Goal: Task Accomplishment & Management: Manage account settings

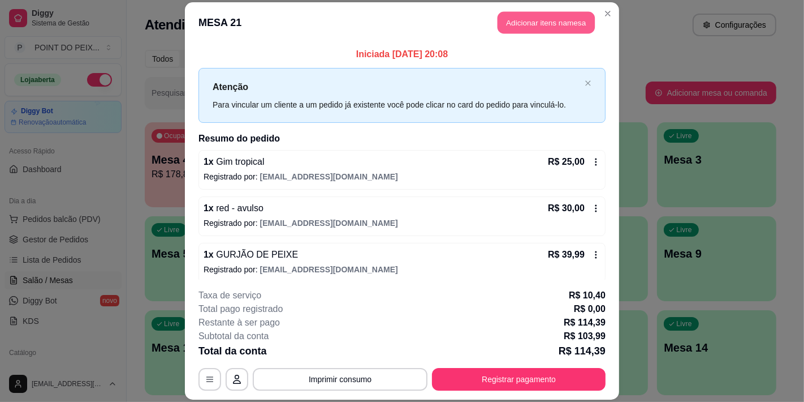
click at [545, 25] on button "Adicionar itens na mesa" at bounding box center [546, 22] width 97 height 22
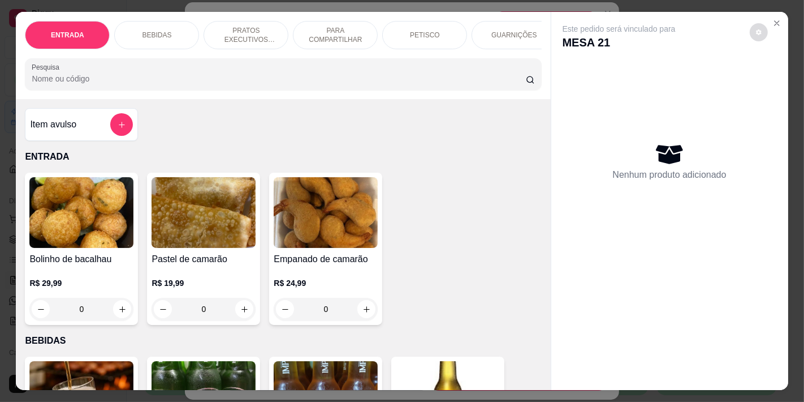
click at [758, 24] on button "decrease-product-quantity" at bounding box center [759, 32] width 18 height 18
click at [774, 19] on icon "Close" at bounding box center [777, 23] width 9 height 9
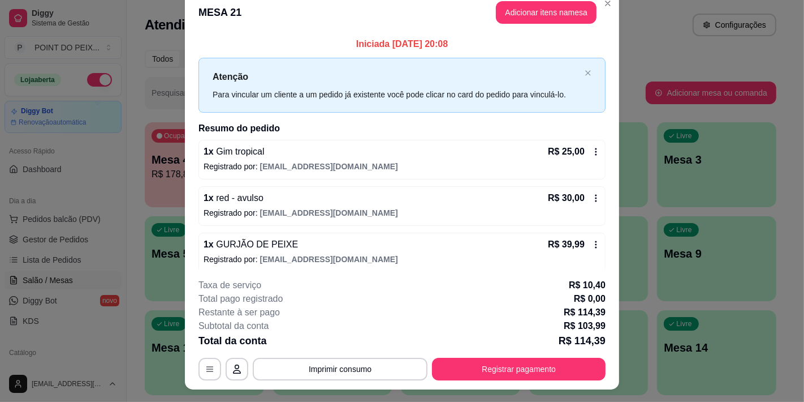
scroll to position [34, 0]
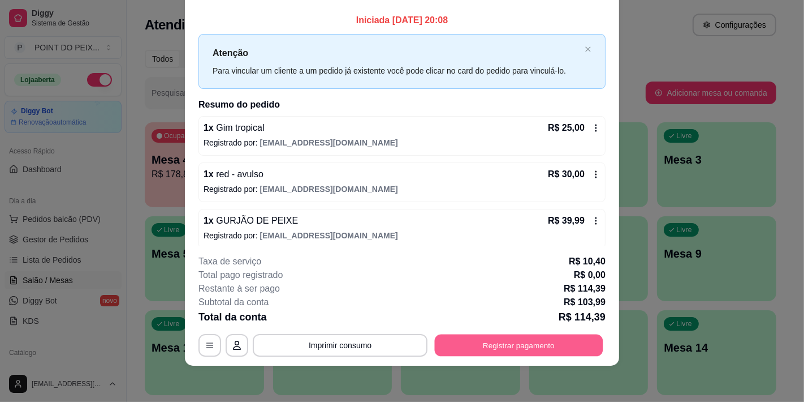
click at [502, 346] on button "Registrar pagamento" at bounding box center [519, 345] width 169 height 22
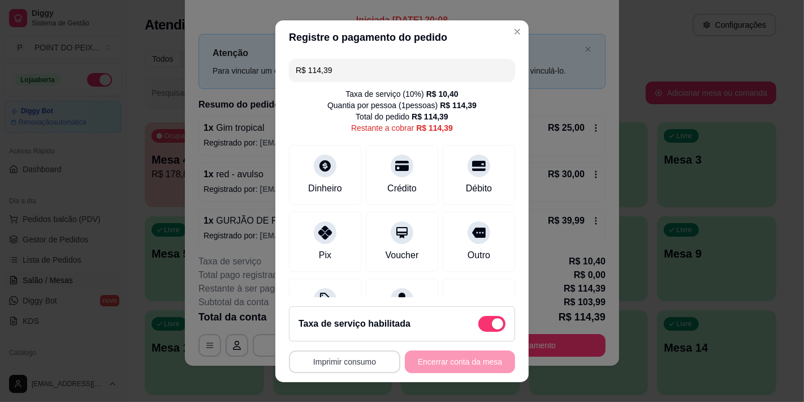
click at [348, 366] on button "Imprimir consumo" at bounding box center [344, 361] width 111 height 23
click at [354, 342] on button "IMPRESSORA" at bounding box center [340, 335] width 79 height 18
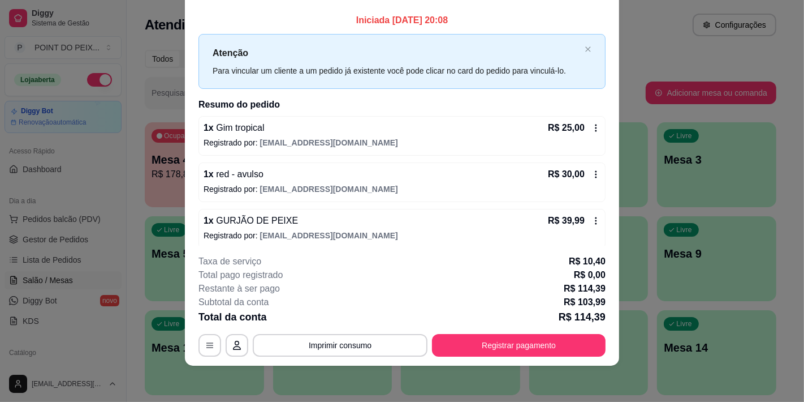
click at [592, 222] on icon at bounding box center [596, 220] width 9 height 9
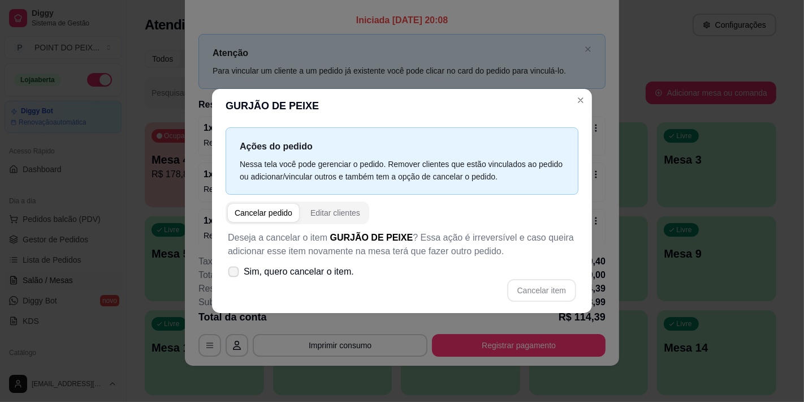
click at [240, 265] on label "Sim, quero cancelar o item." at bounding box center [290, 271] width 135 height 23
click at [235, 274] on input "Sim, quero cancelar o item." at bounding box center [230, 277] width 7 height 7
checkbox input "true"
click at [543, 290] on button "Cancelar item" at bounding box center [541, 290] width 69 height 23
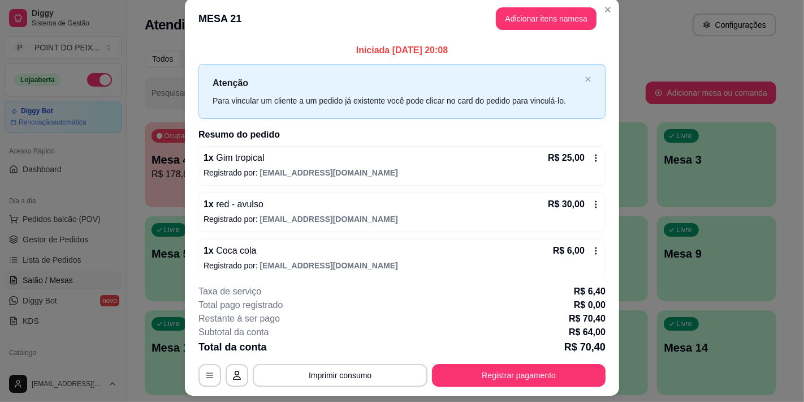
scroll to position [0, 0]
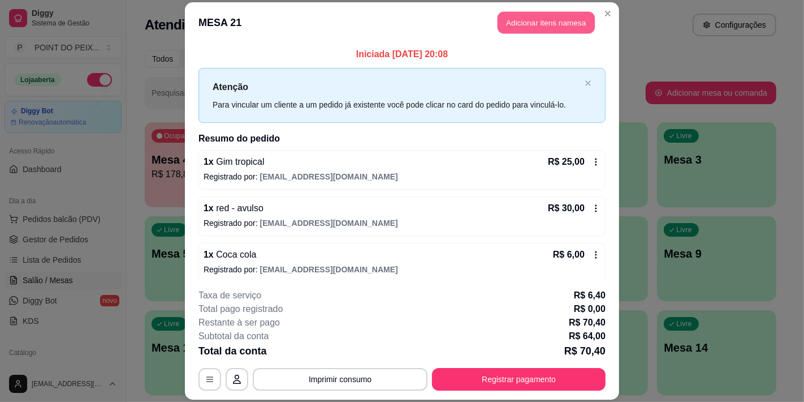
click at [540, 23] on button "Adicionar itens na mesa" at bounding box center [546, 22] width 97 height 22
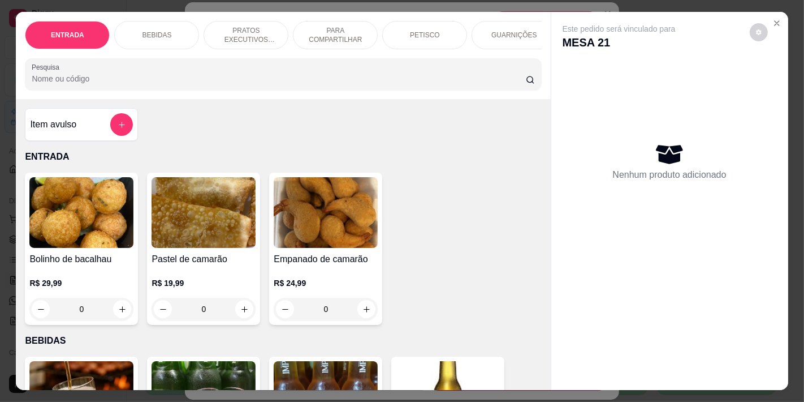
click at [426, 31] on p "PETISCO" at bounding box center [425, 35] width 30 height 9
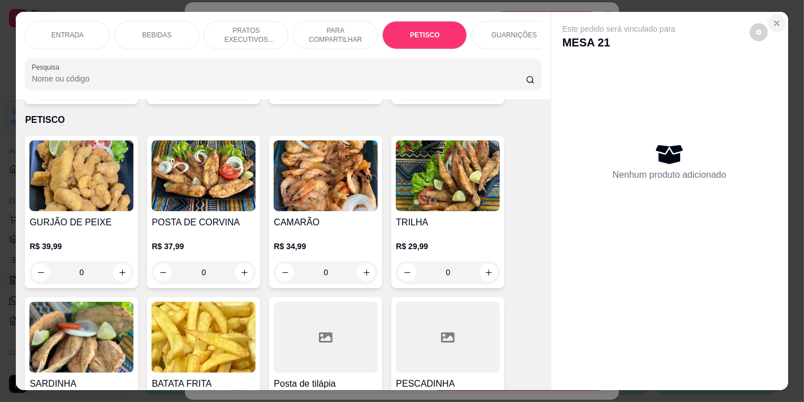
click at [773, 19] on icon "Close" at bounding box center [777, 23] width 9 height 9
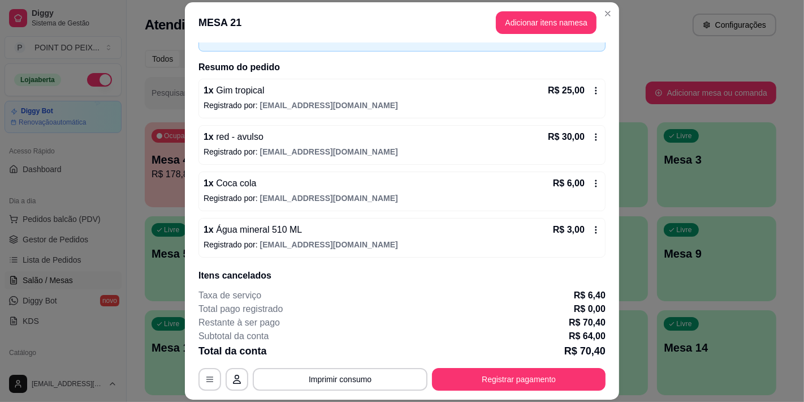
scroll to position [118, 0]
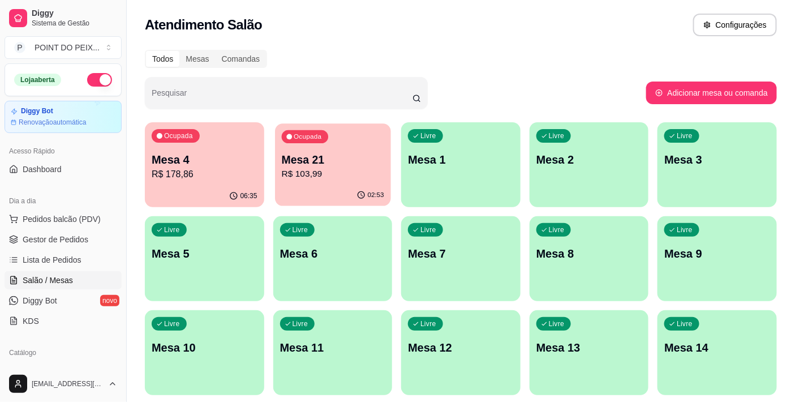
click at [334, 154] on p "Mesa 21" at bounding box center [332, 159] width 102 height 15
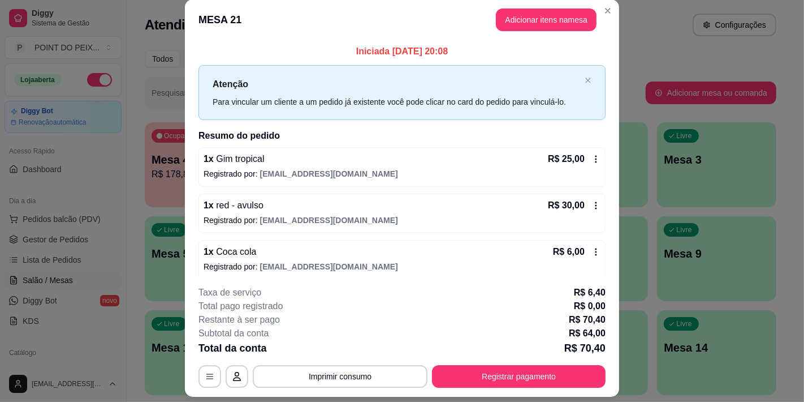
scroll to position [0, 0]
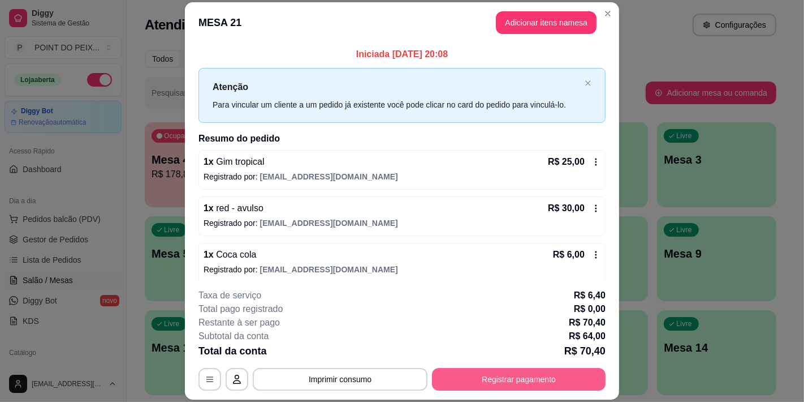
click at [487, 372] on button "Registrar pagamento" at bounding box center [519, 379] width 174 height 23
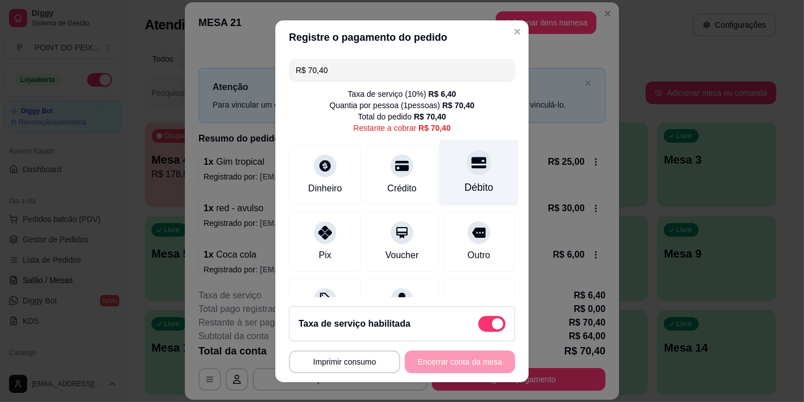
click at [472, 166] on icon at bounding box center [479, 162] width 15 height 11
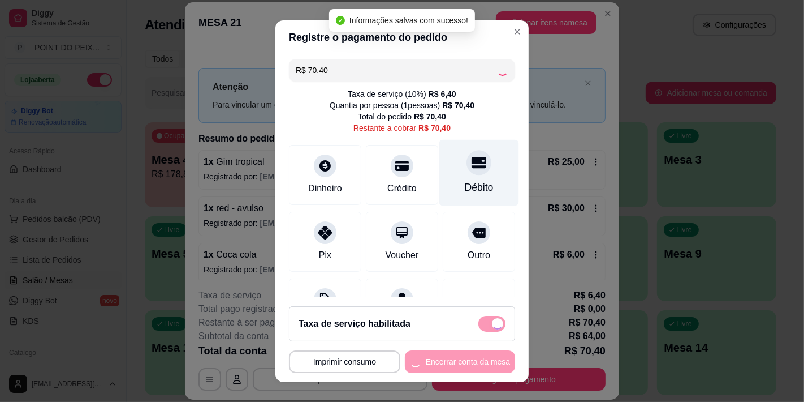
type input "R$ 0,00"
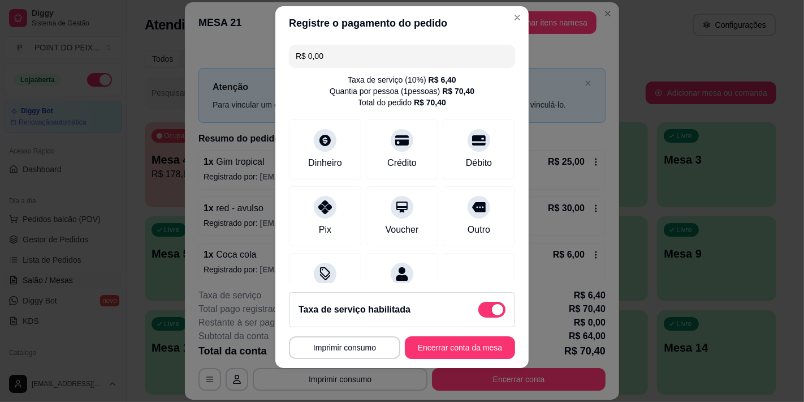
scroll to position [16, 0]
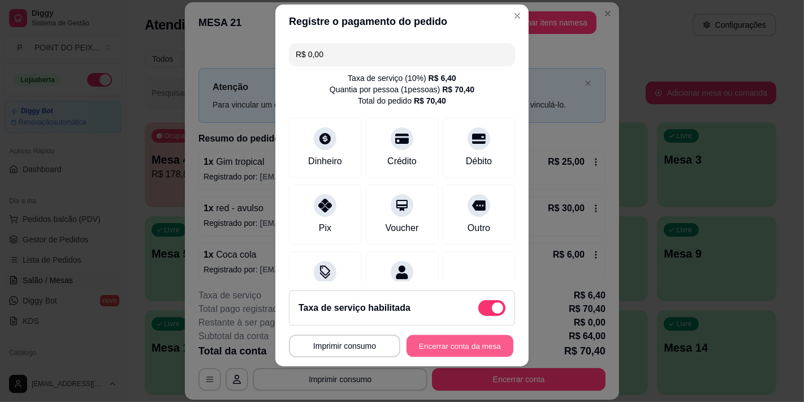
click at [444, 341] on button "Encerrar conta da mesa" at bounding box center [460, 345] width 107 height 22
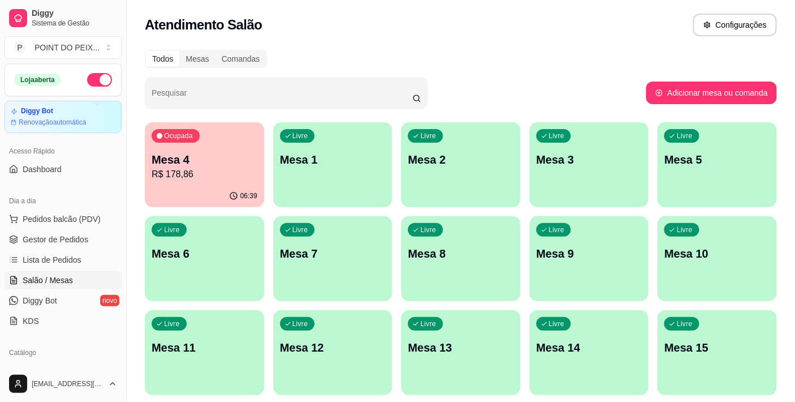
click at [200, 160] on p "Mesa 4" at bounding box center [205, 160] width 106 height 16
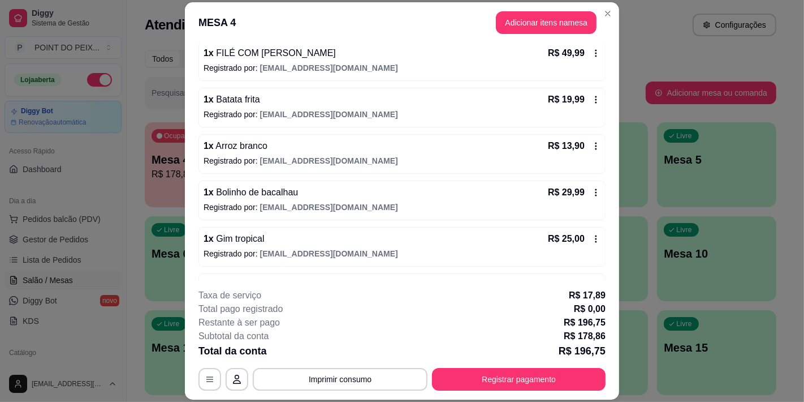
scroll to position [147, 0]
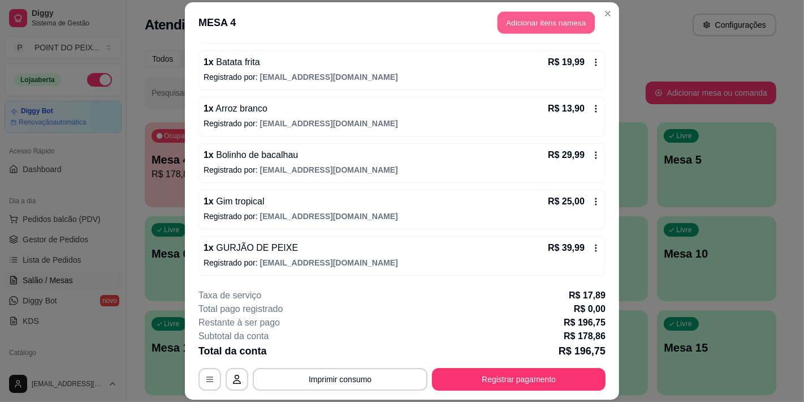
click at [532, 27] on button "Adicionar itens na mesa" at bounding box center [546, 22] width 97 height 22
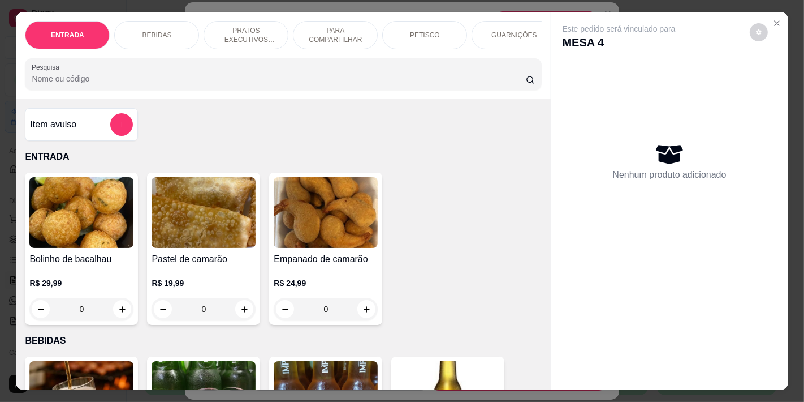
click at [159, 31] on p "BEBIDAS" at bounding box center [156, 35] width 29 height 9
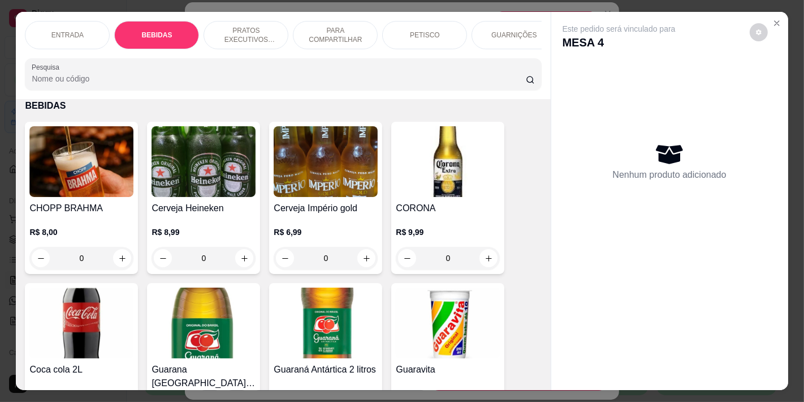
scroll to position [29, 0]
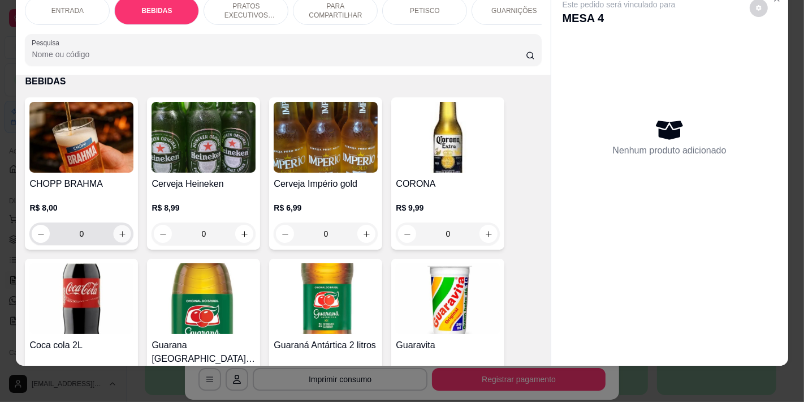
click at [119, 235] on icon "increase-product-quantity" at bounding box center [122, 234] width 8 height 8
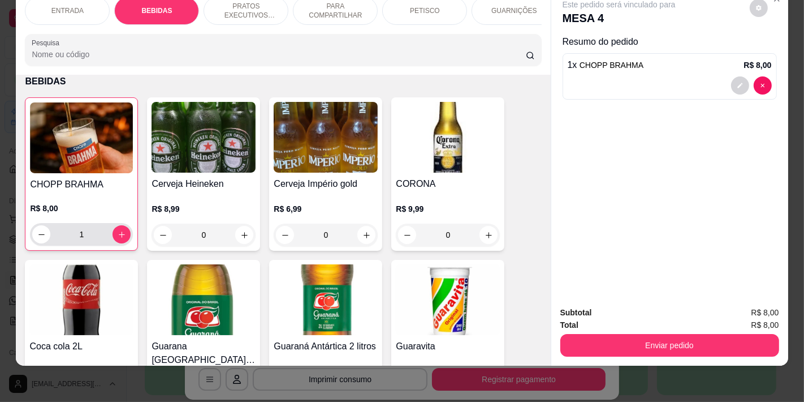
click at [95, 234] on input "1" at bounding box center [81, 234] width 62 height 23
type input "37"
click at [108, 312] on img at bounding box center [81, 299] width 104 height 71
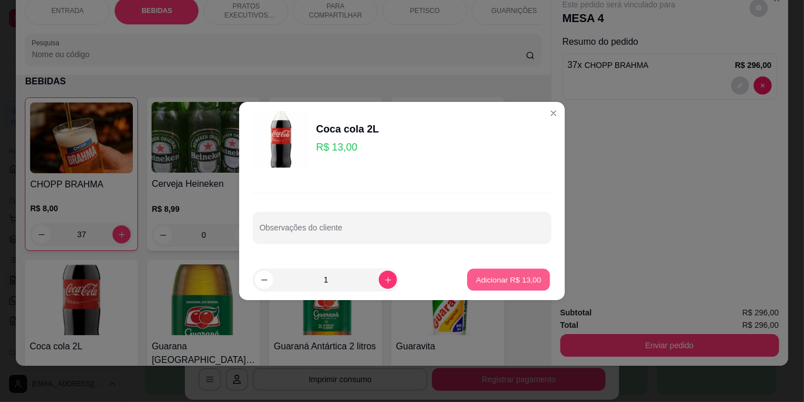
click at [499, 280] on p "Adicionar R$ 13,00" at bounding box center [509, 279] width 66 height 11
type input "1"
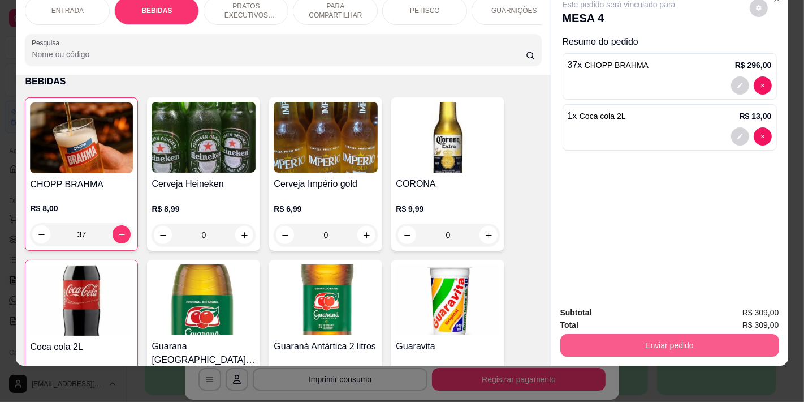
click at [636, 342] on button "Enviar pedido" at bounding box center [669, 345] width 219 height 23
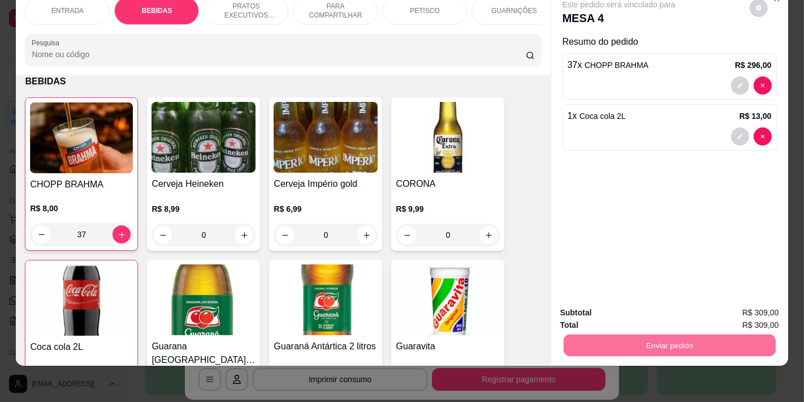
click at [606, 304] on button "Não registrar e enviar pedido" at bounding box center [632, 307] width 118 height 21
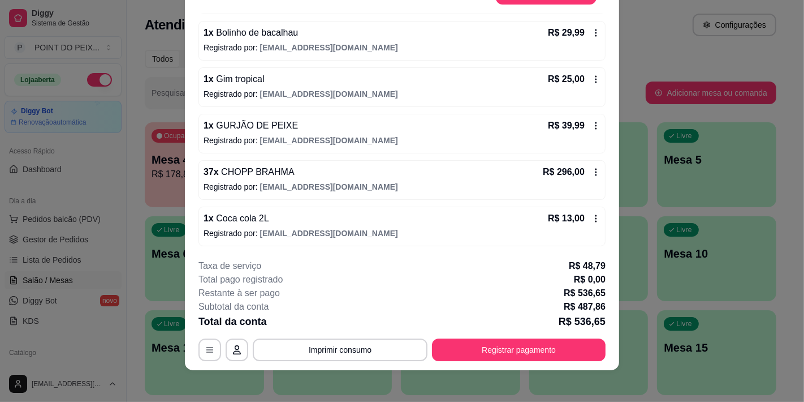
scroll to position [34, 0]
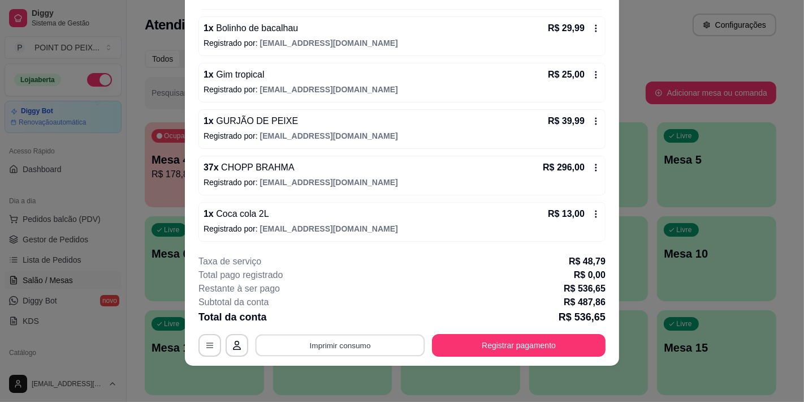
click at [372, 347] on button "Imprimir consumo" at bounding box center [341, 345] width 170 height 22
click at [504, 298] on div "Subtotal da conta R$ 487,86" at bounding box center [402, 302] width 407 height 14
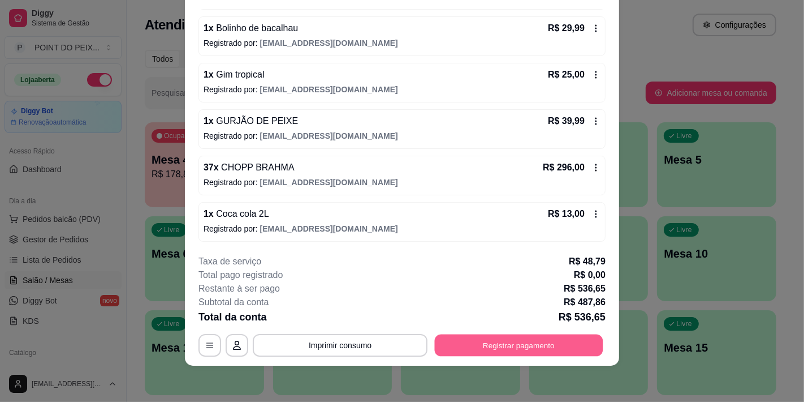
click at [492, 347] on button "Registrar pagamento" at bounding box center [519, 345] width 169 height 22
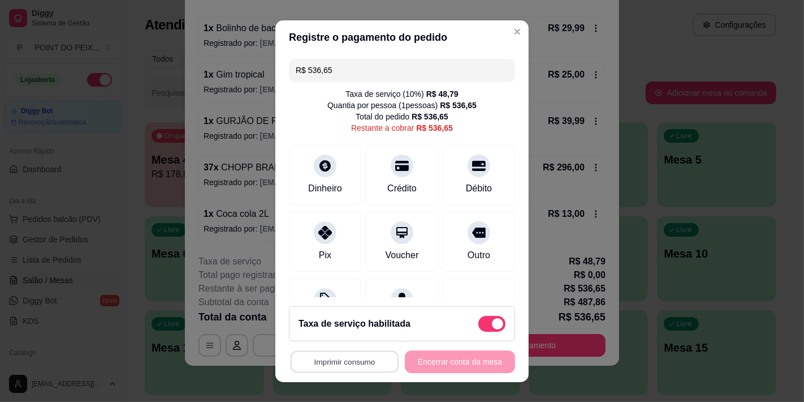
click at [351, 360] on button "Imprimir consumo" at bounding box center [345, 361] width 108 height 22
click at [345, 335] on button "IMPRESSORA" at bounding box center [341, 335] width 82 height 18
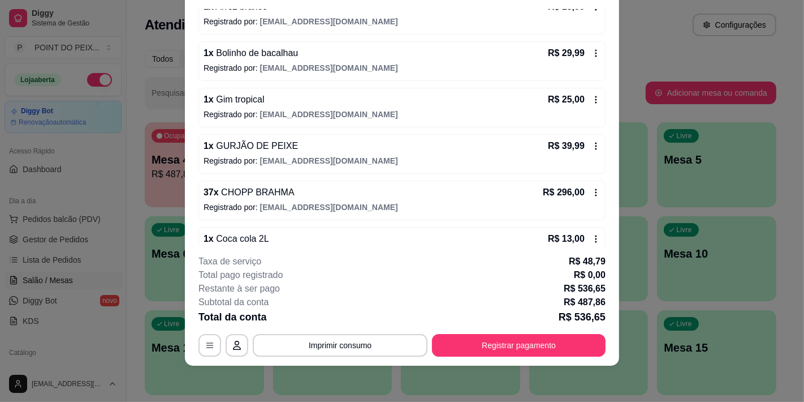
scroll to position [240, 0]
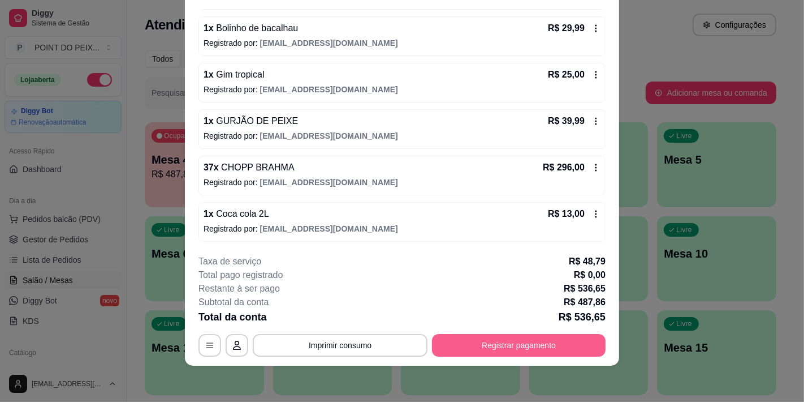
click at [474, 347] on button "Registrar pagamento" at bounding box center [519, 345] width 174 height 23
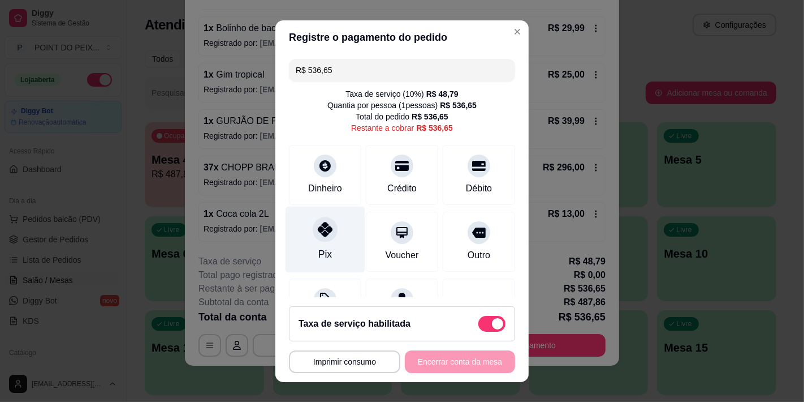
click at [323, 239] on div at bounding box center [325, 229] width 25 height 25
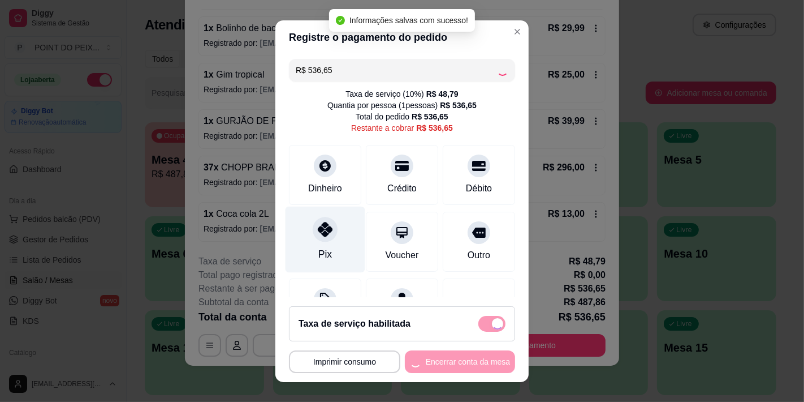
type input "R$ 0,00"
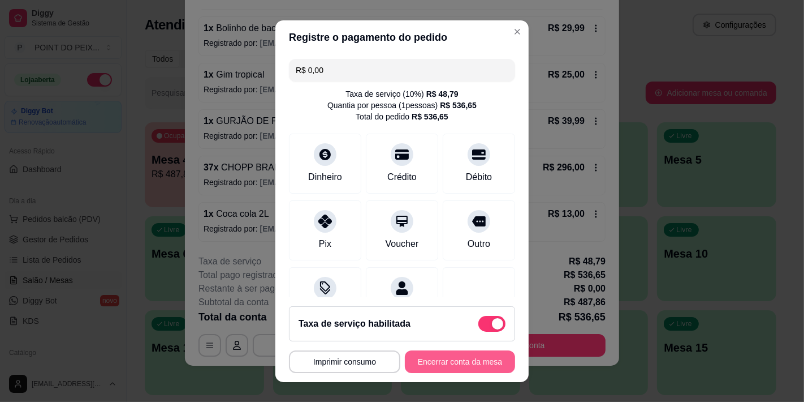
click at [443, 359] on button "Encerrar conta da mesa" at bounding box center [460, 361] width 110 height 23
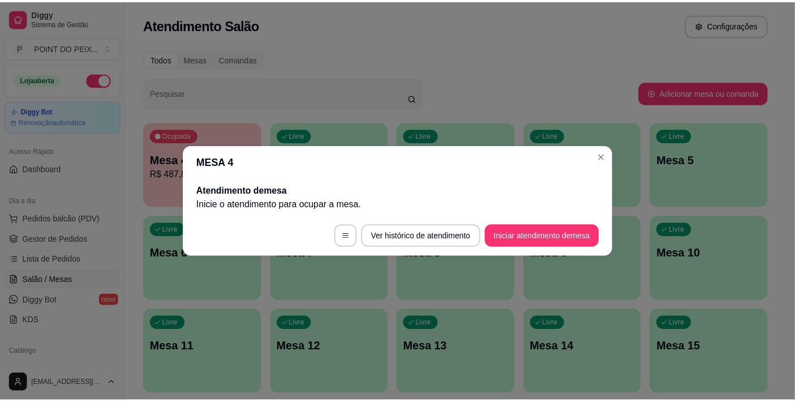
scroll to position [0, 0]
